Goal: Book appointment/travel/reservation

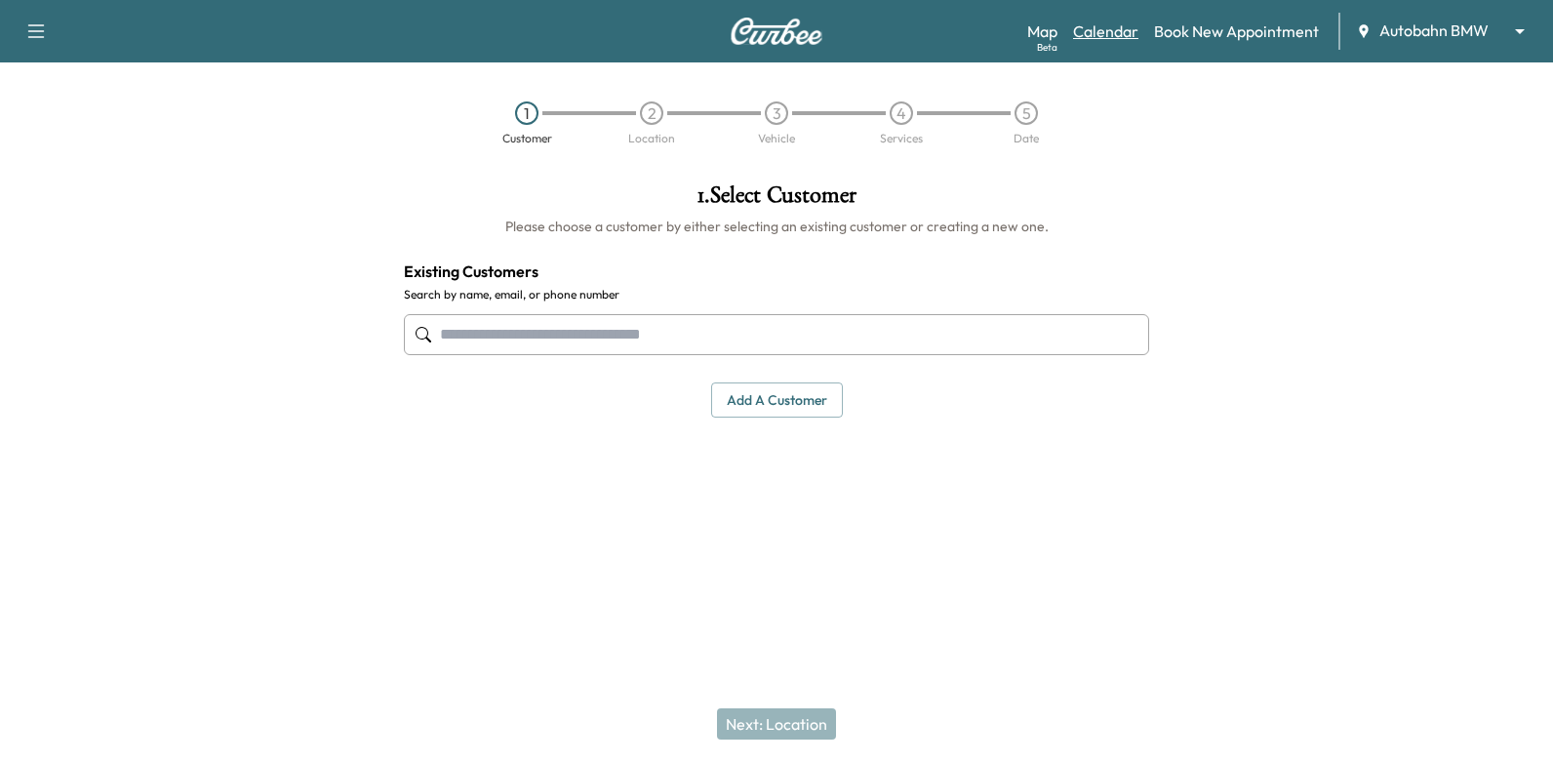
click at [1098, 29] on link "Calendar" at bounding box center [1105, 31] width 65 height 23
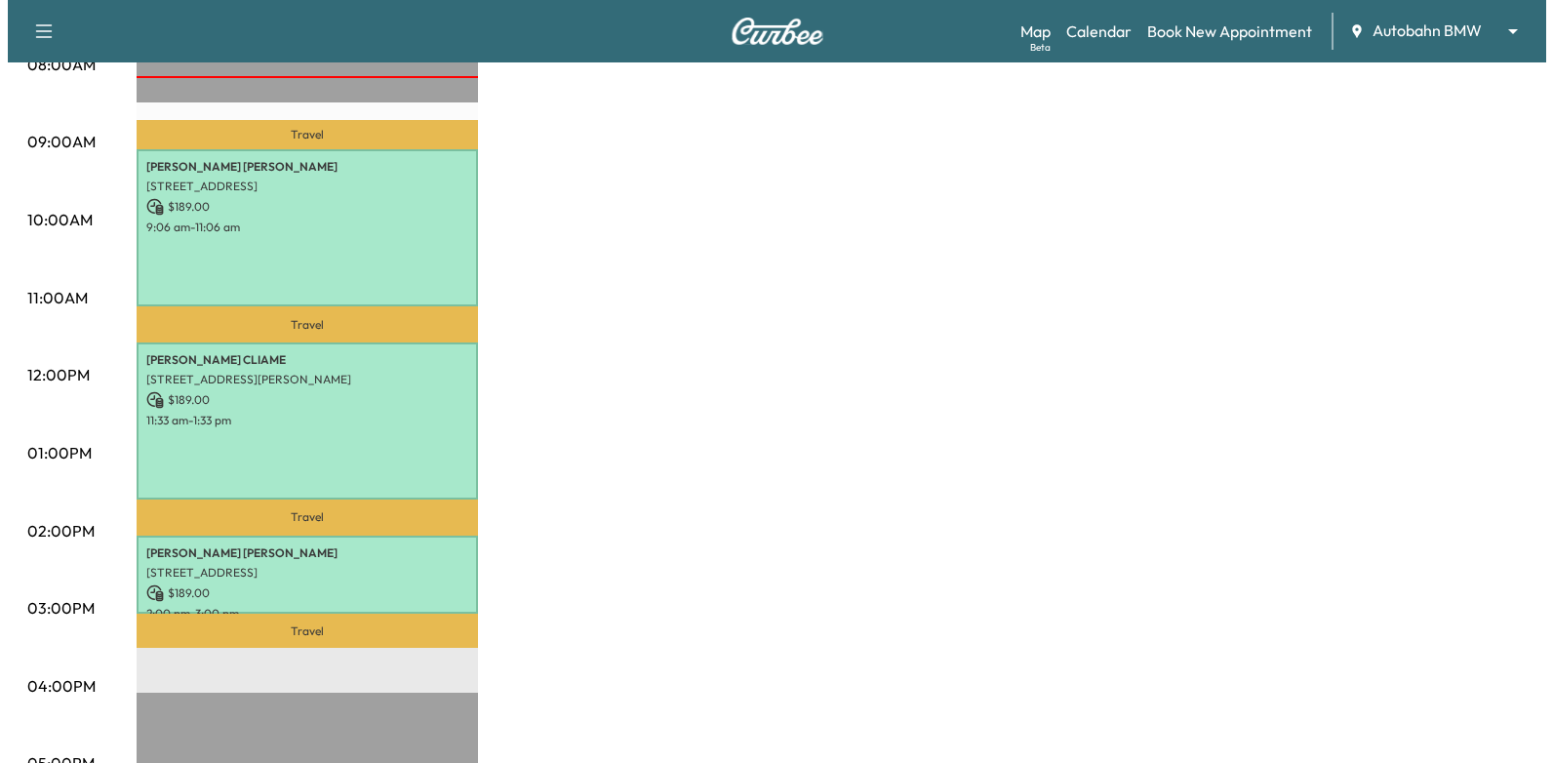
scroll to position [585, 0]
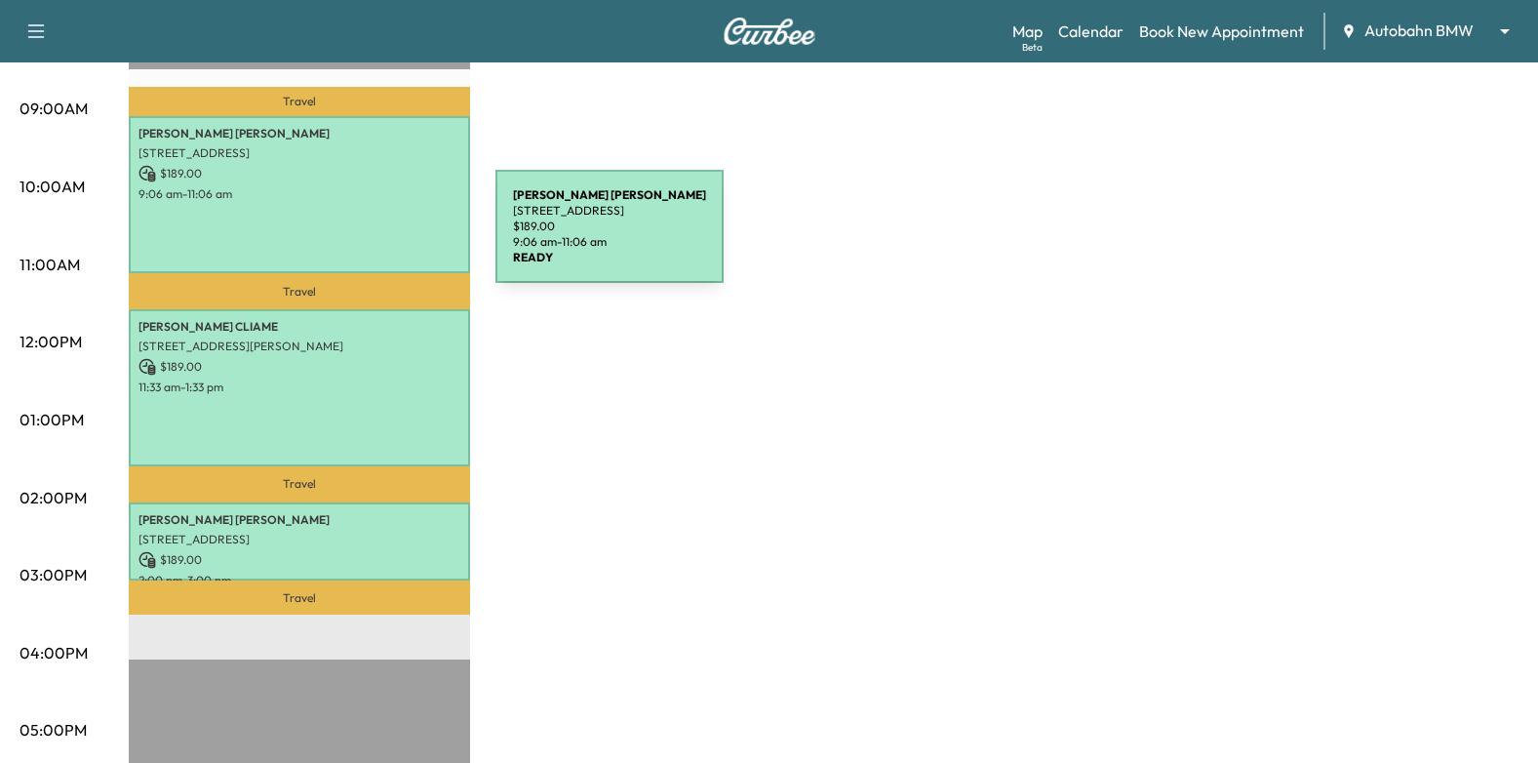
click at [349, 238] on div "[PERSON_NAME] [STREET_ADDRESS] $ 189.00 9:06 am - 11:06 am" at bounding box center [299, 195] width 341 height 158
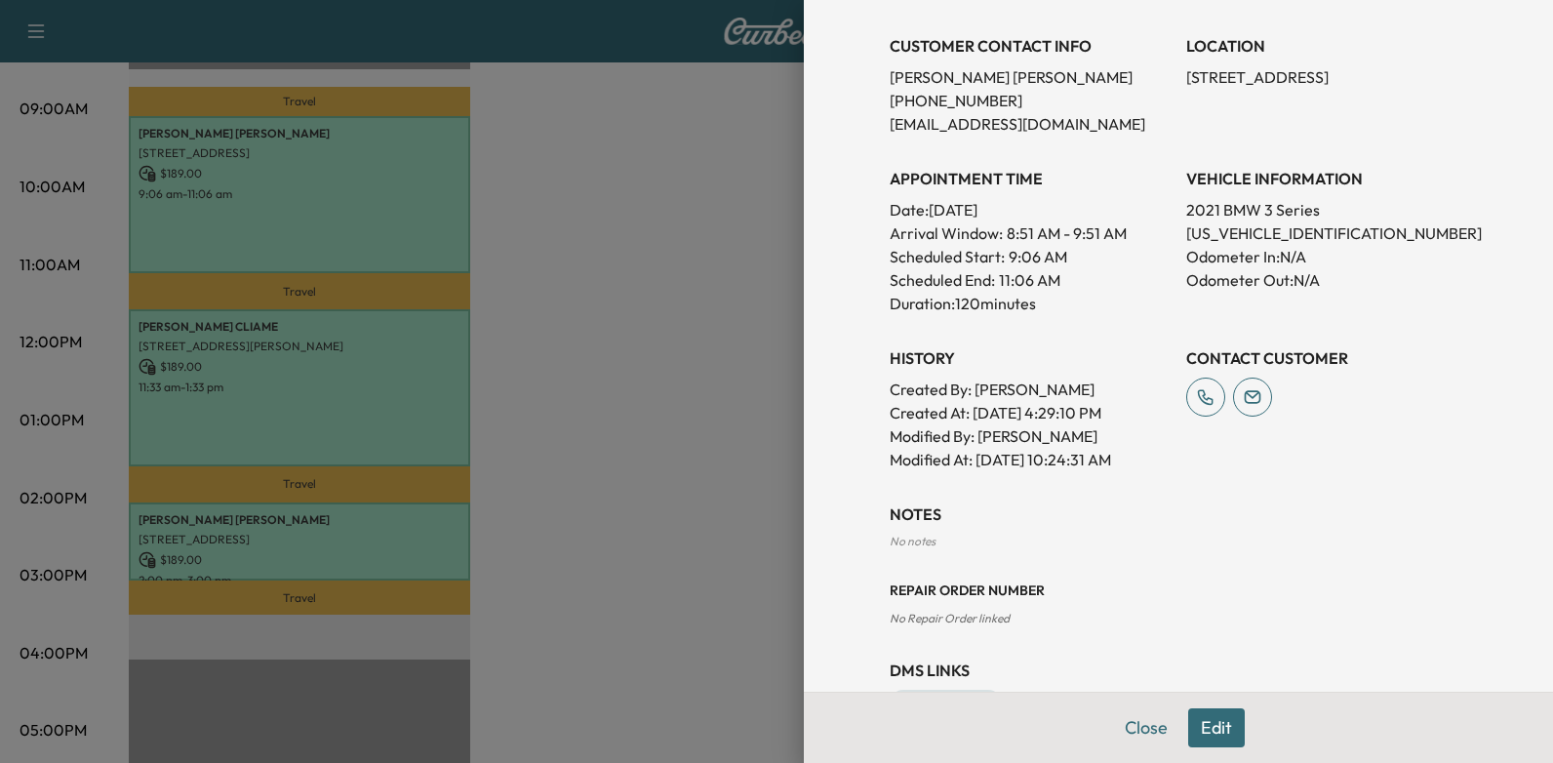
scroll to position [0, 0]
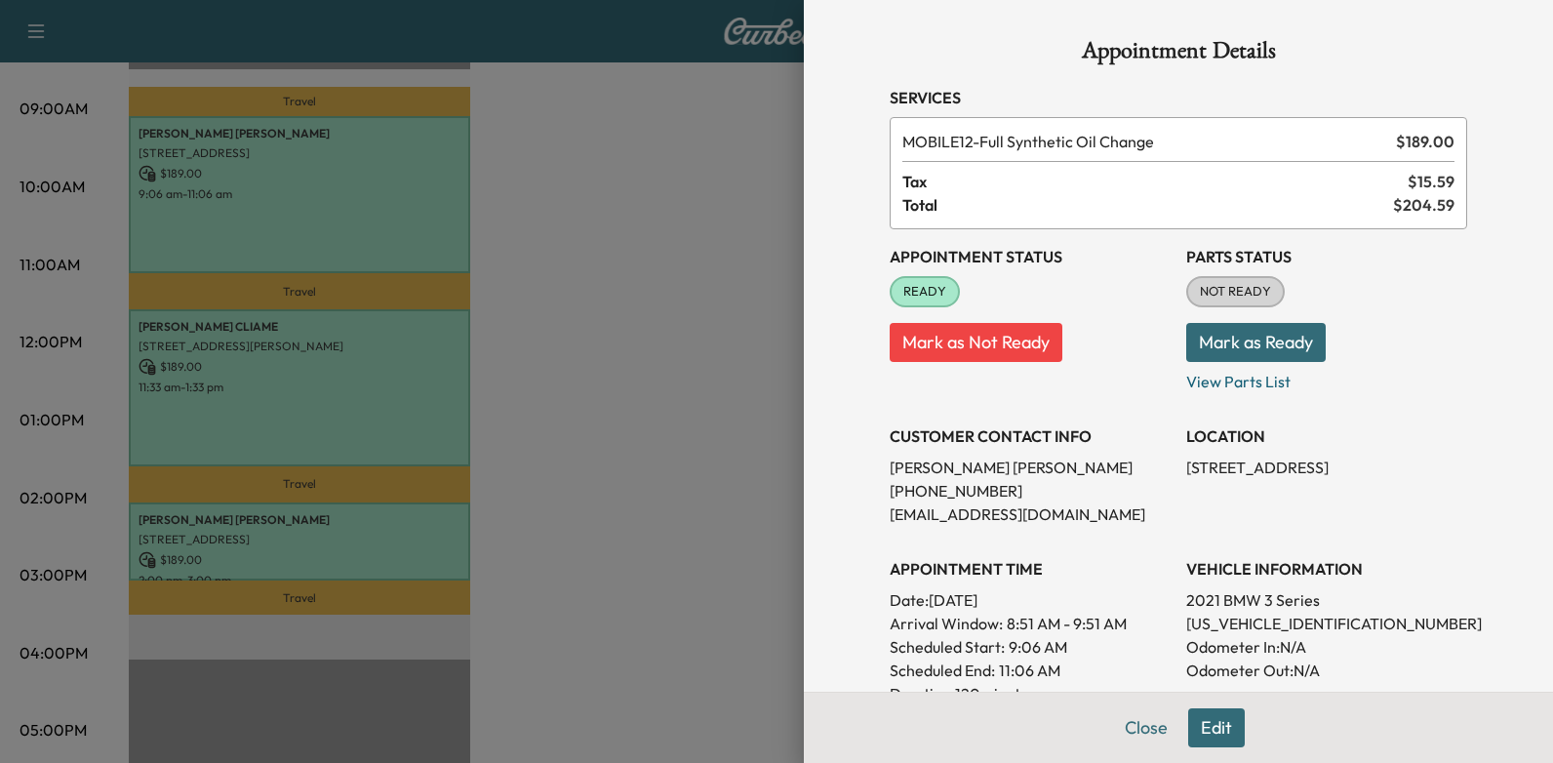
click at [727, 344] on div at bounding box center [776, 381] width 1553 height 763
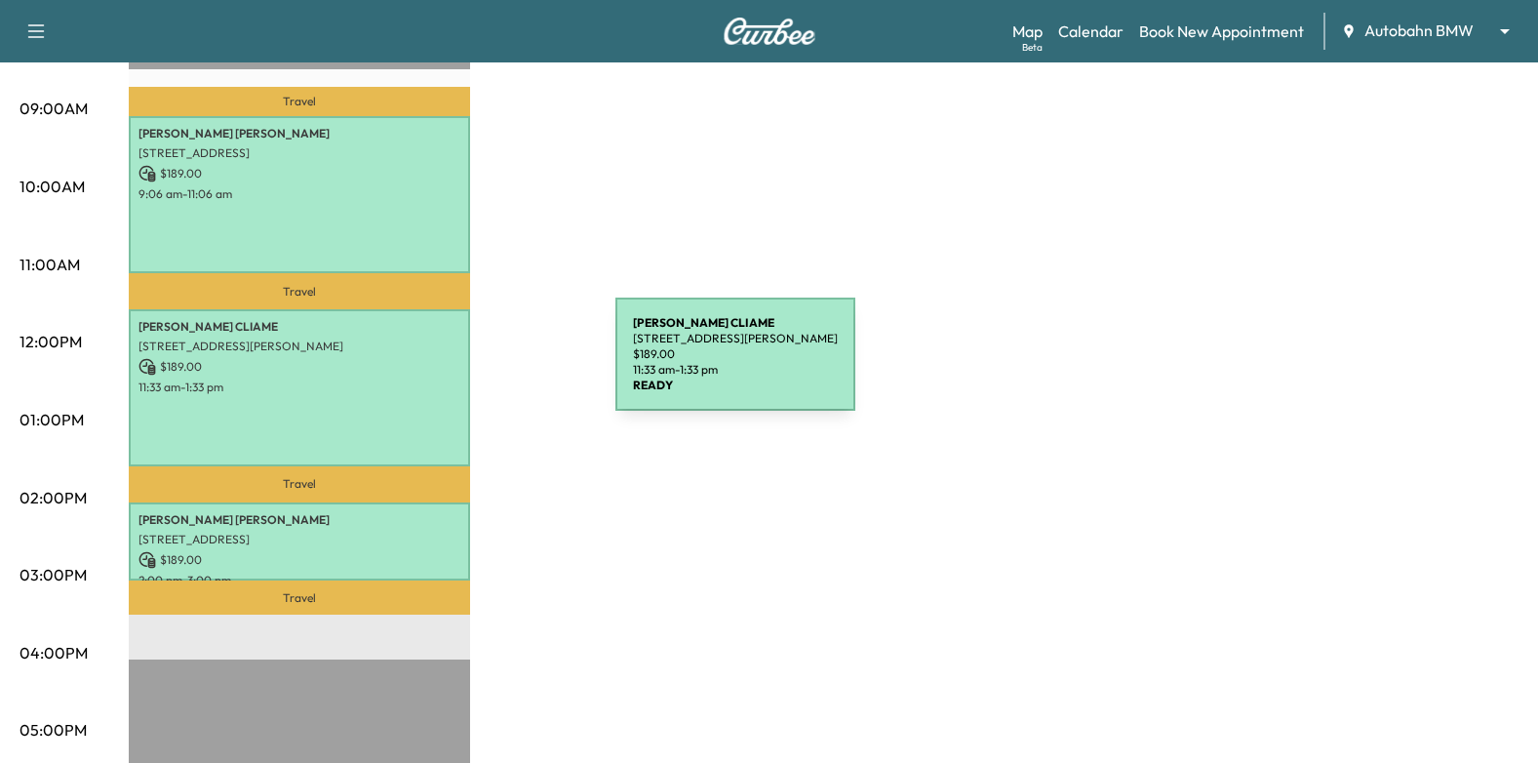
click at [431, 362] on p "$ 189.00" at bounding box center [300, 367] width 322 height 18
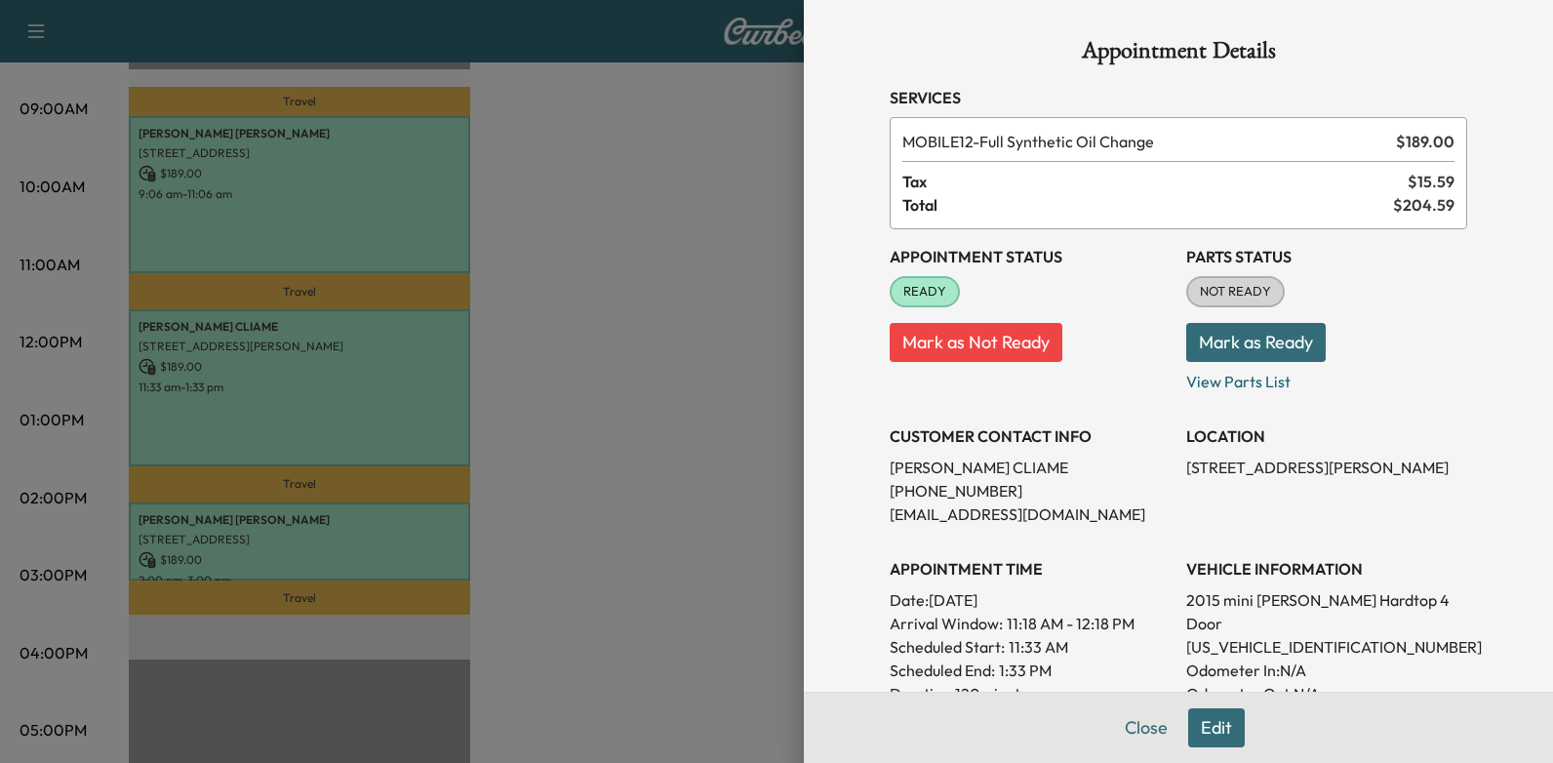
click at [624, 497] on div at bounding box center [776, 381] width 1553 height 763
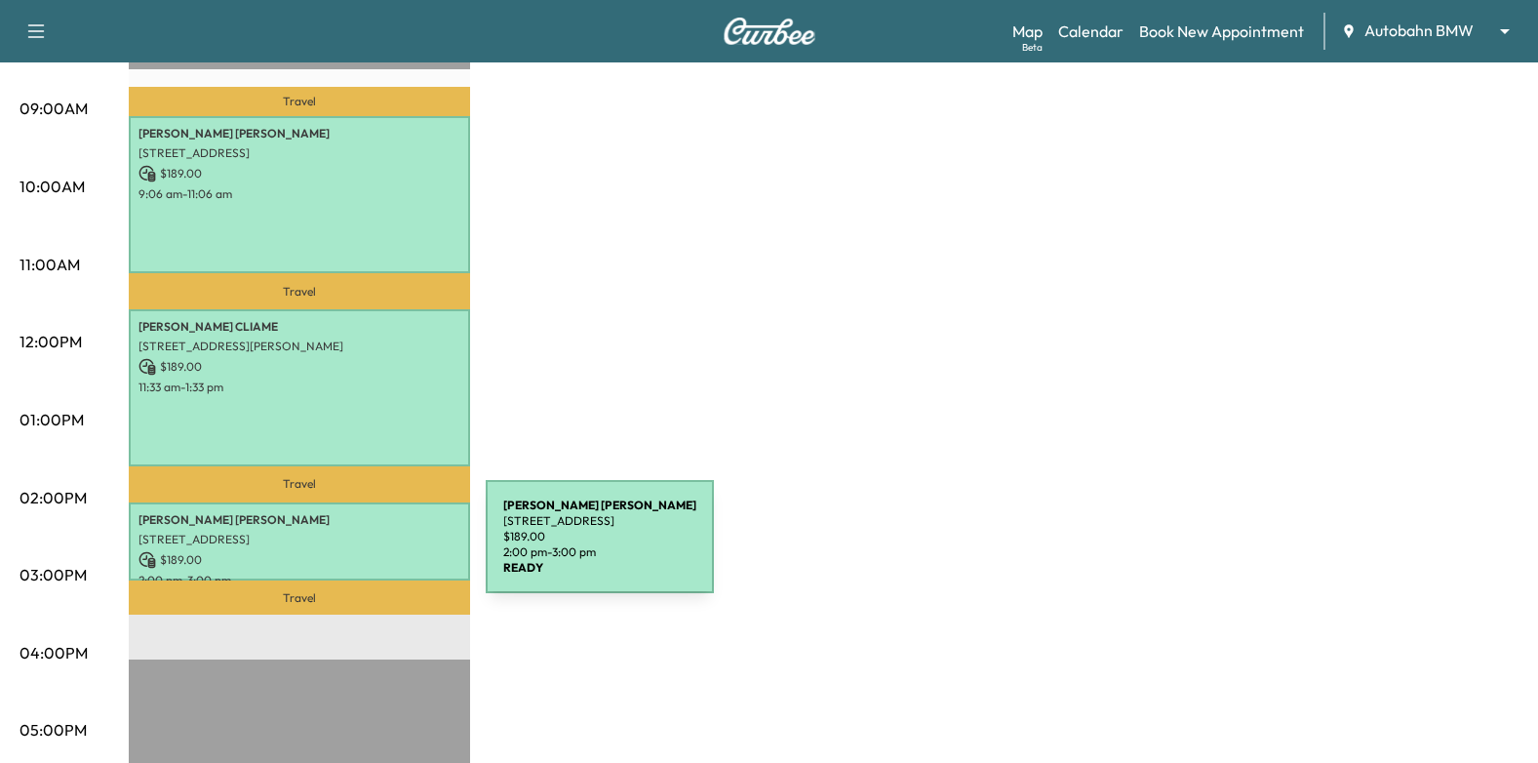
click at [339, 551] on p "$ 189.00" at bounding box center [300, 560] width 322 height 18
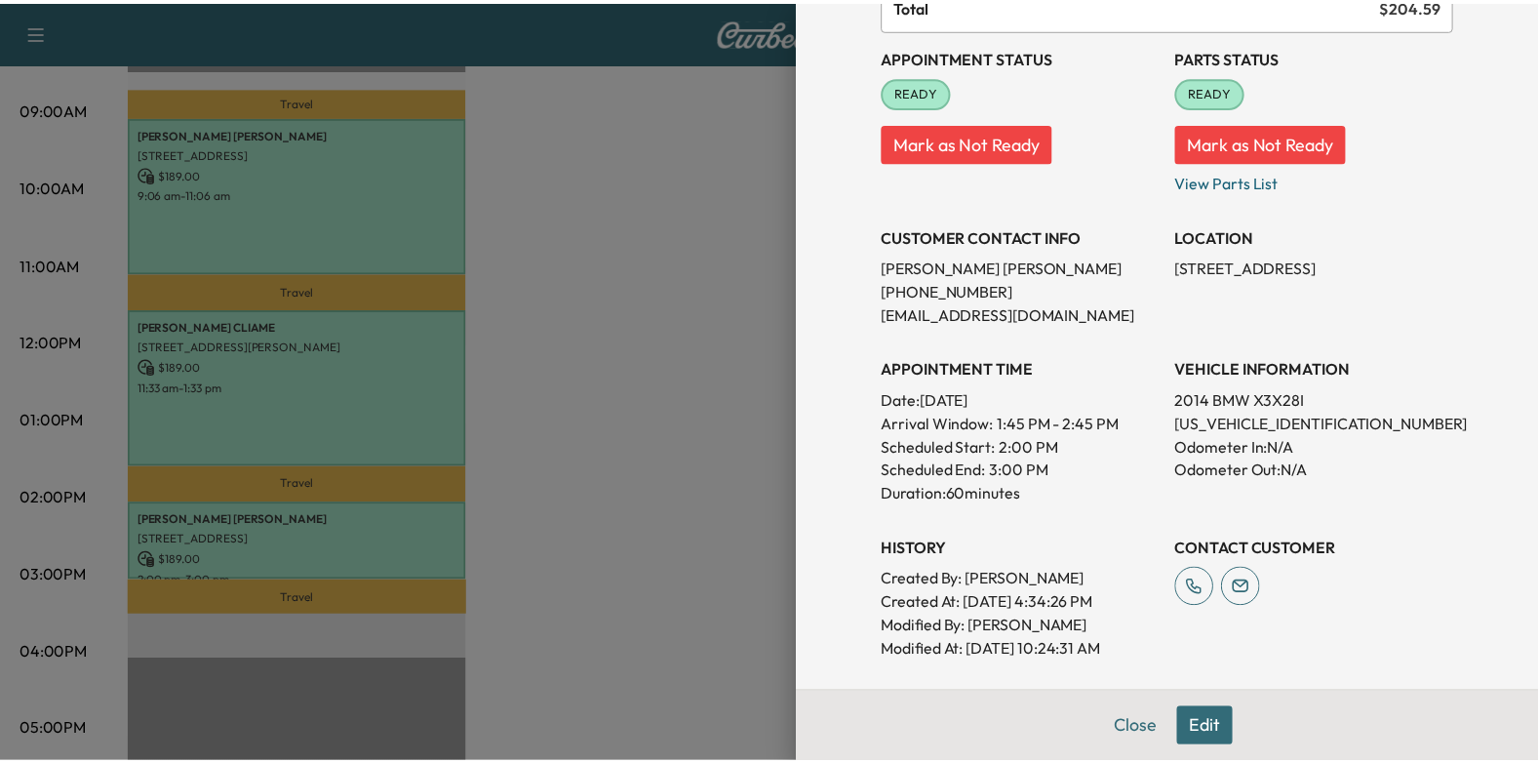
scroll to position [390, 0]
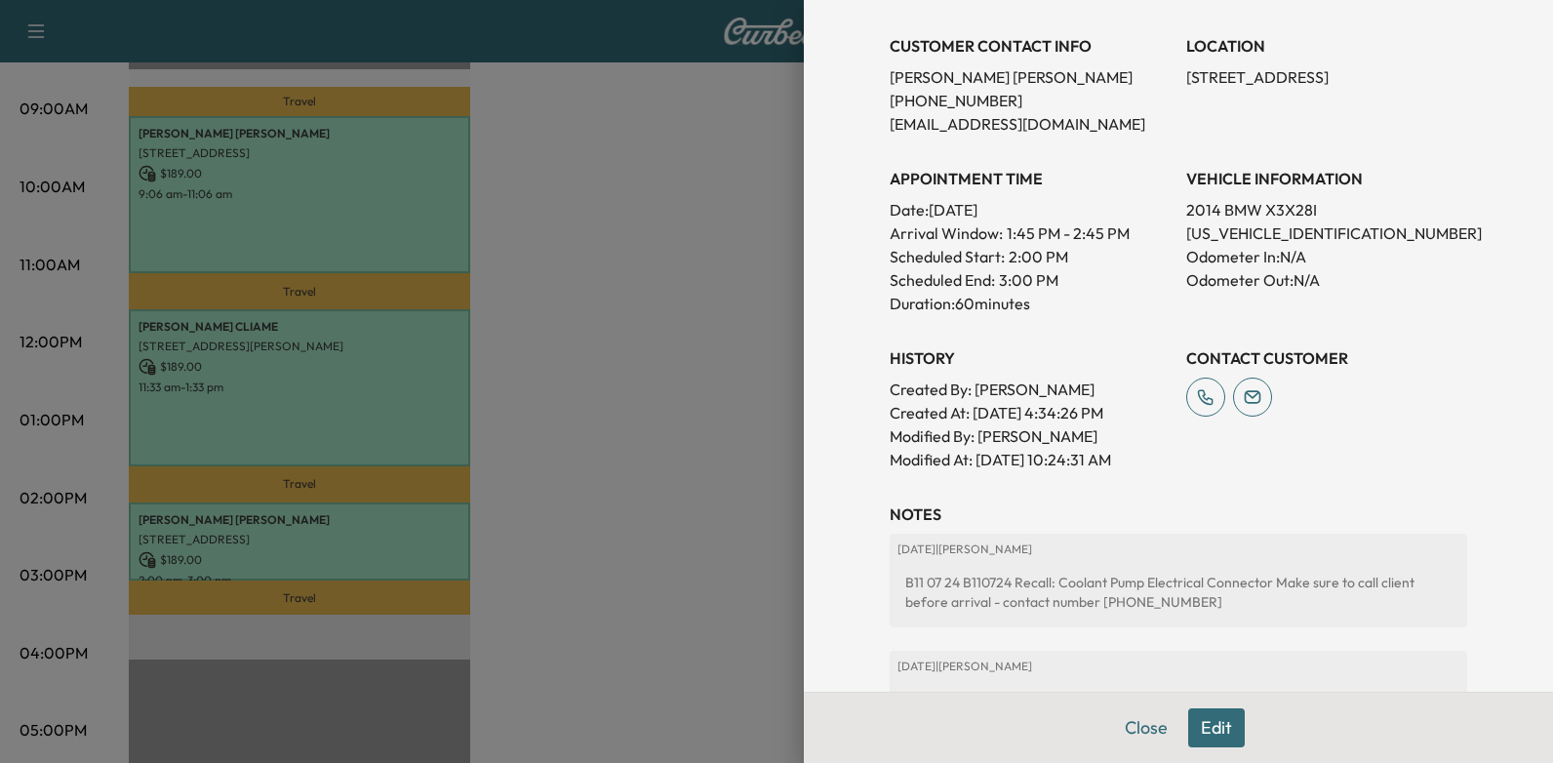
click at [733, 557] on div at bounding box center [776, 381] width 1553 height 763
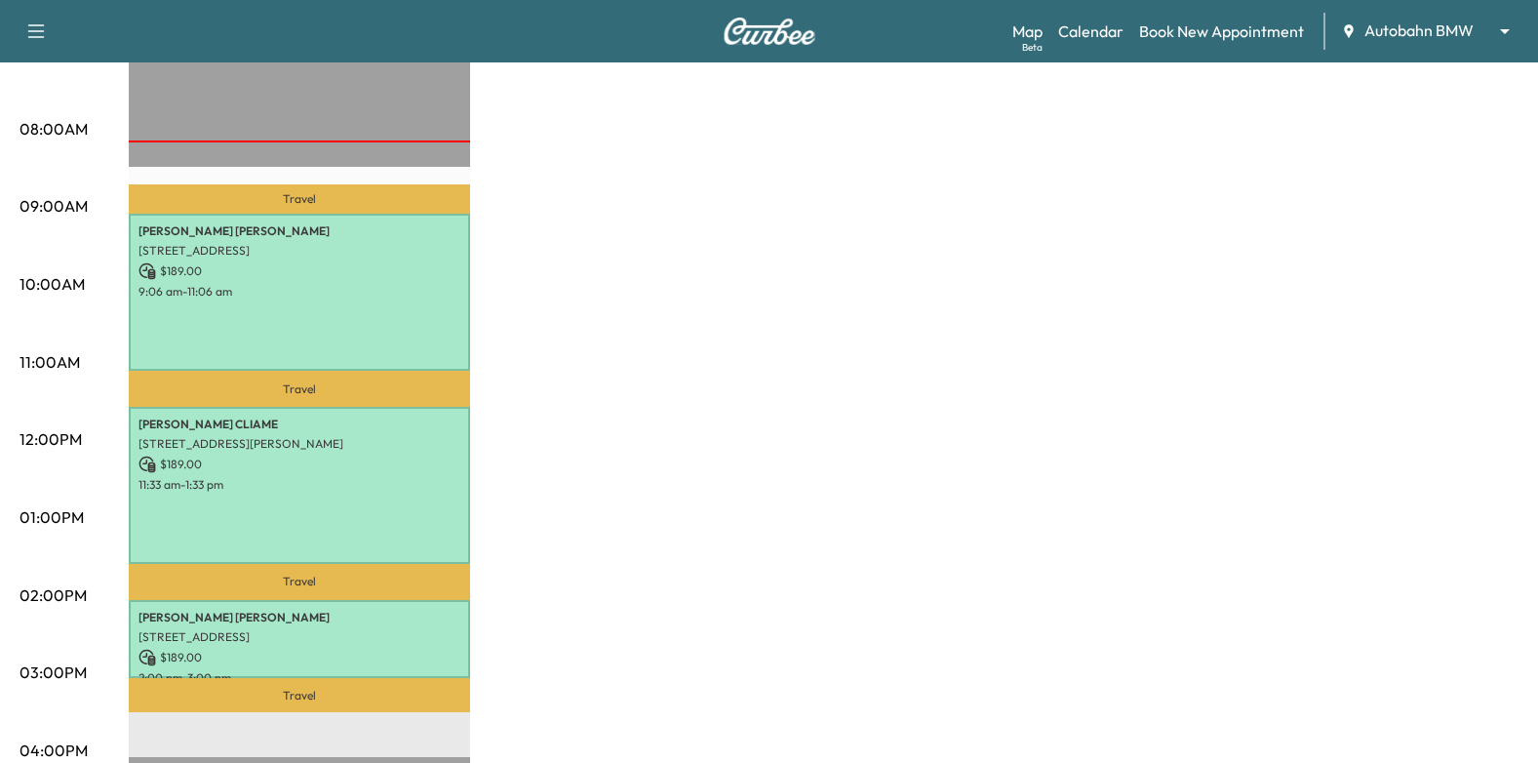
scroll to position [585, 0]
